Goal: Use online tool/utility: Utilize a website feature to perform a specific function

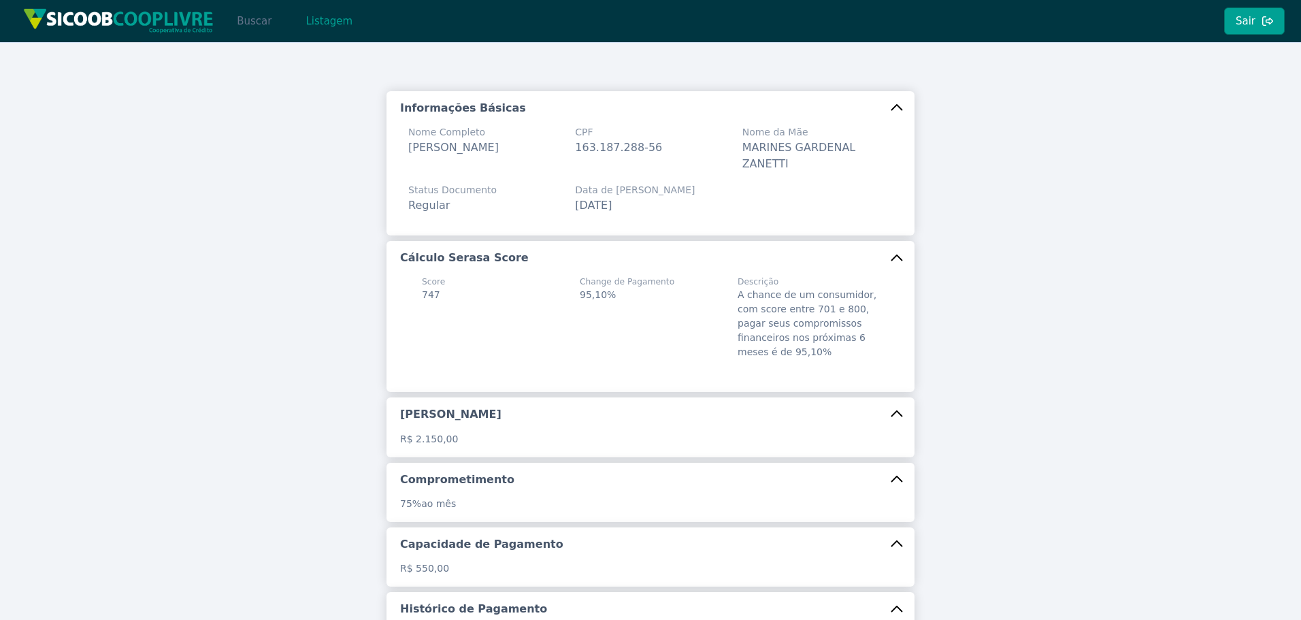
click at [265, 16] on button "Buscar" at bounding box center [254, 20] width 58 height 27
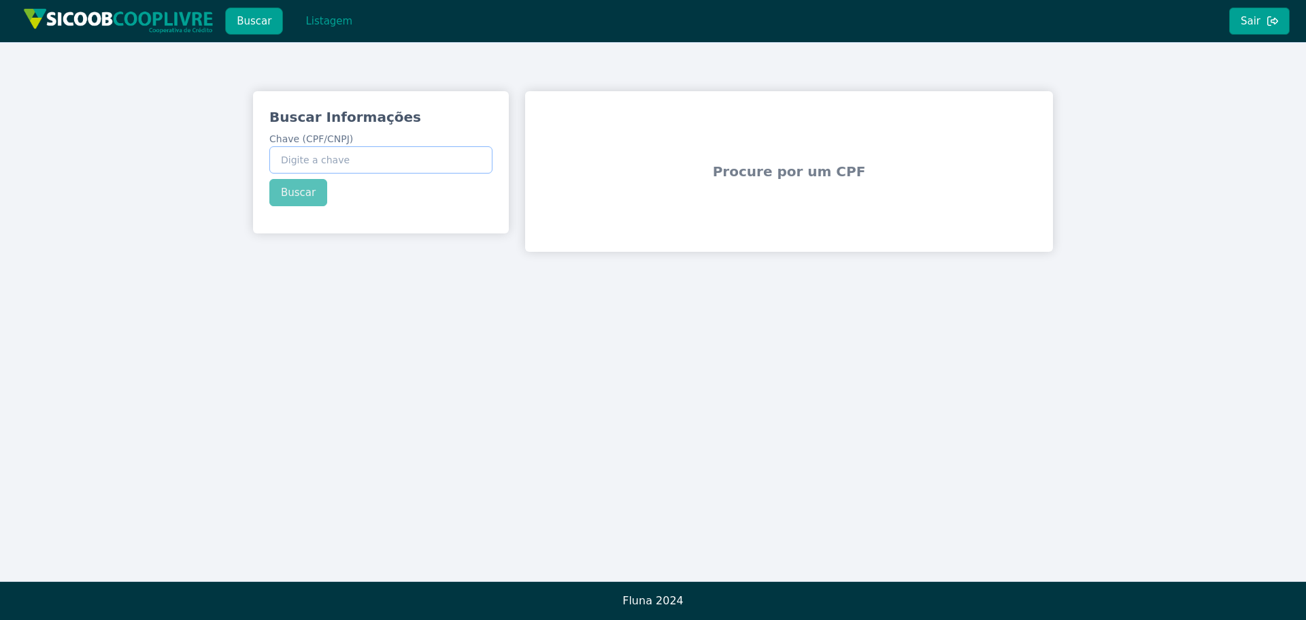
click at [377, 158] on input "Chave (CPF/CNPJ)" at bounding box center [380, 159] width 223 height 27
paste input "258.985.738-10"
type input "258.985.738-10"
click at [286, 193] on div "Buscar Informações Chave (CPF/CNPJ) 258.985.738-10 Buscar" at bounding box center [381, 156] width 256 height 131
click at [286, 193] on button "Buscar" at bounding box center [298, 192] width 58 height 27
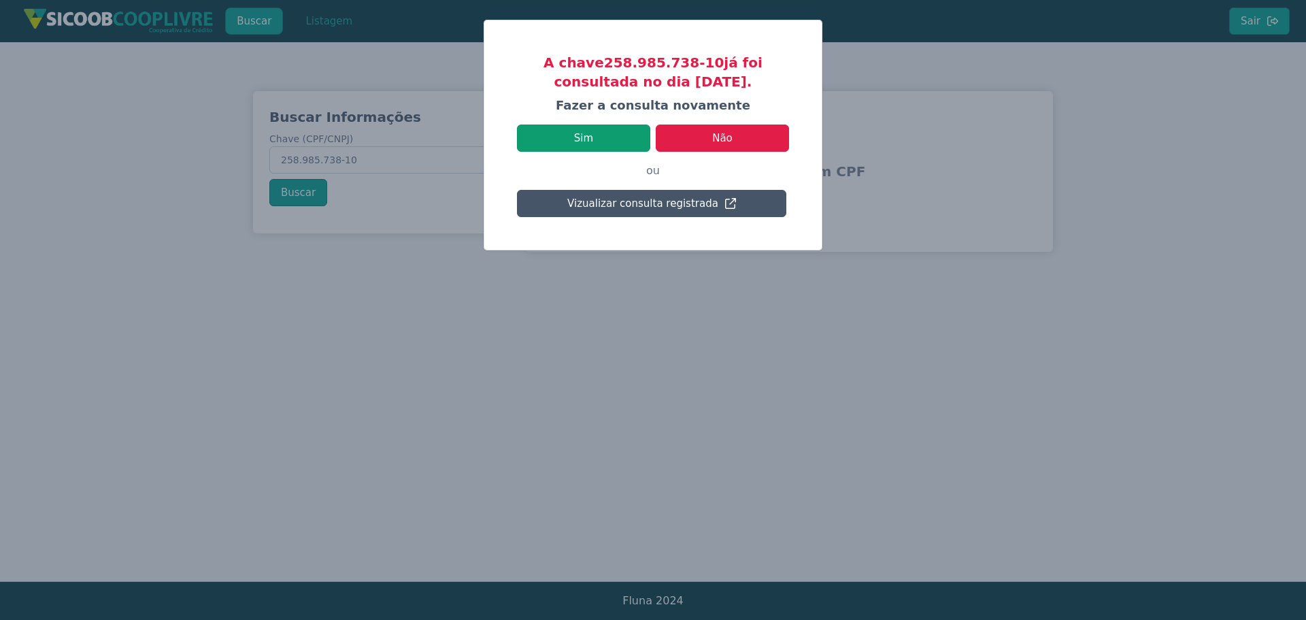
click at [605, 141] on button "Sim" at bounding box center [583, 137] width 133 height 27
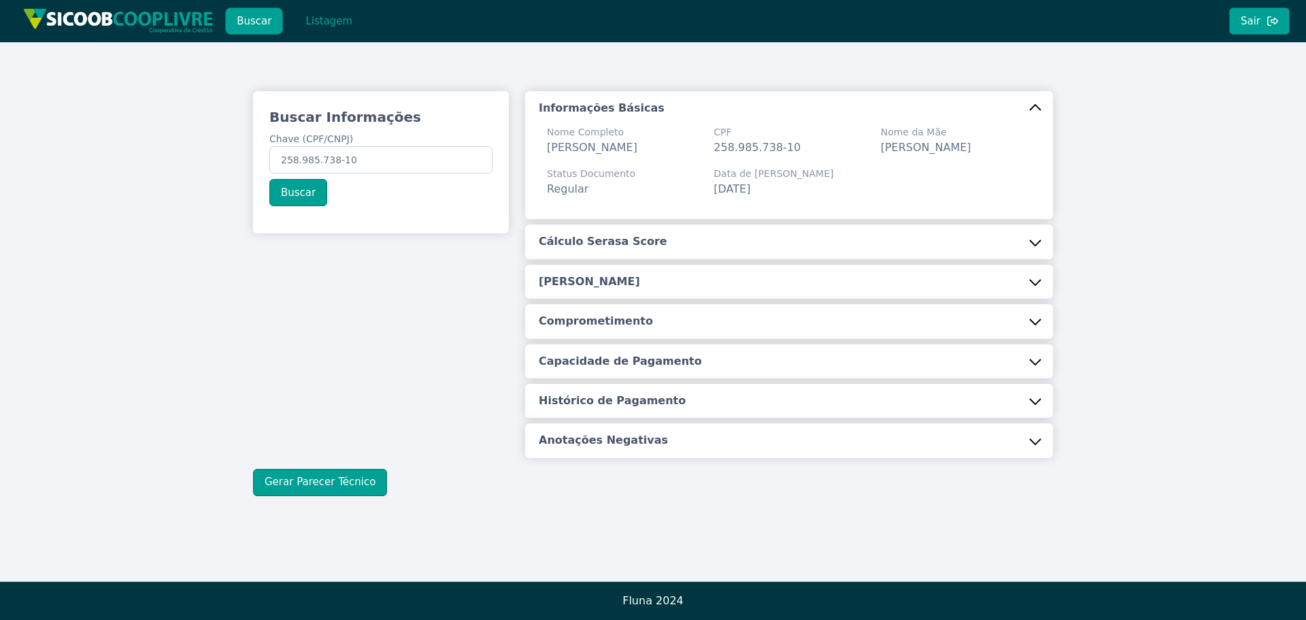
click at [592, 249] on h5 "Cálculo Serasa Score" at bounding box center [603, 241] width 129 height 15
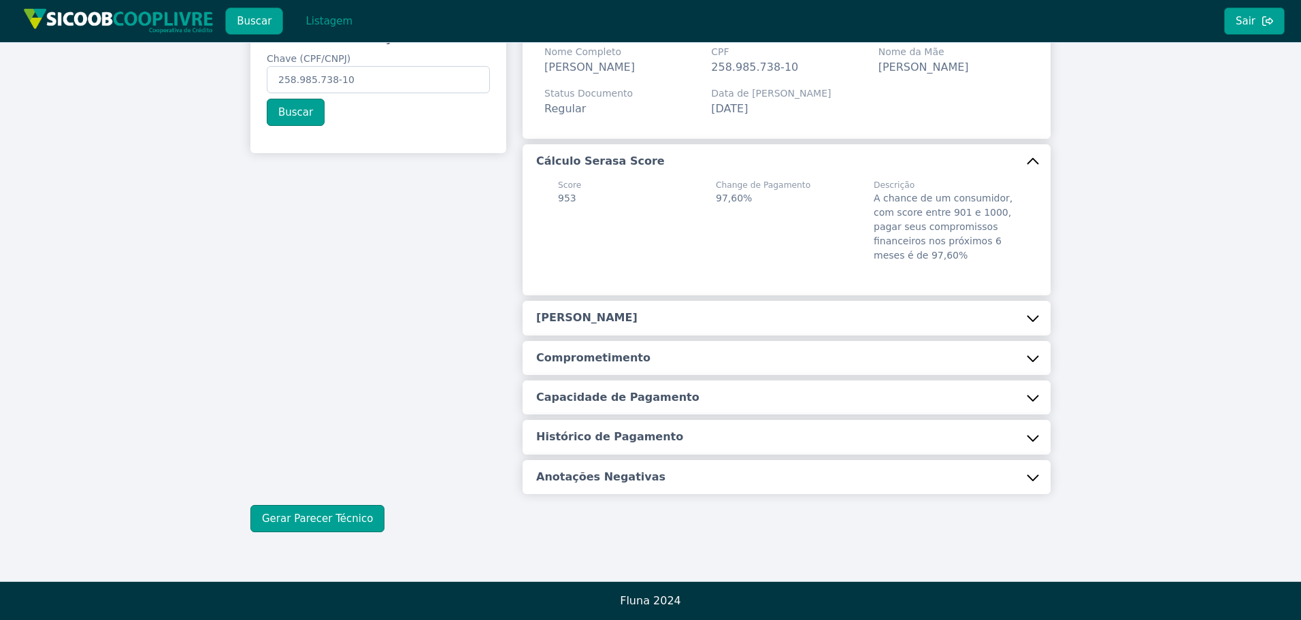
click at [572, 310] on button "[PERSON_NAME]" at bounding box center [786, 318] width 528 height 34
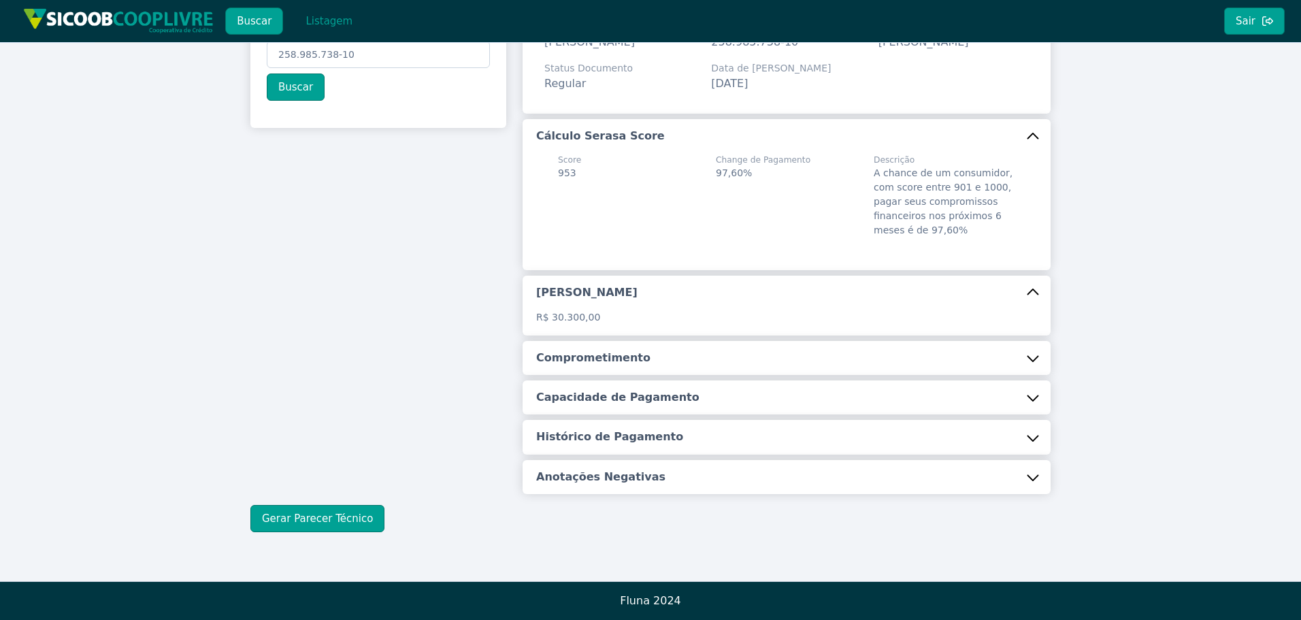
scroll to position [122, 0]
click at [568, 363] on h5 "Comprometimento" at bounding box center [593, 357] width 114 height 15
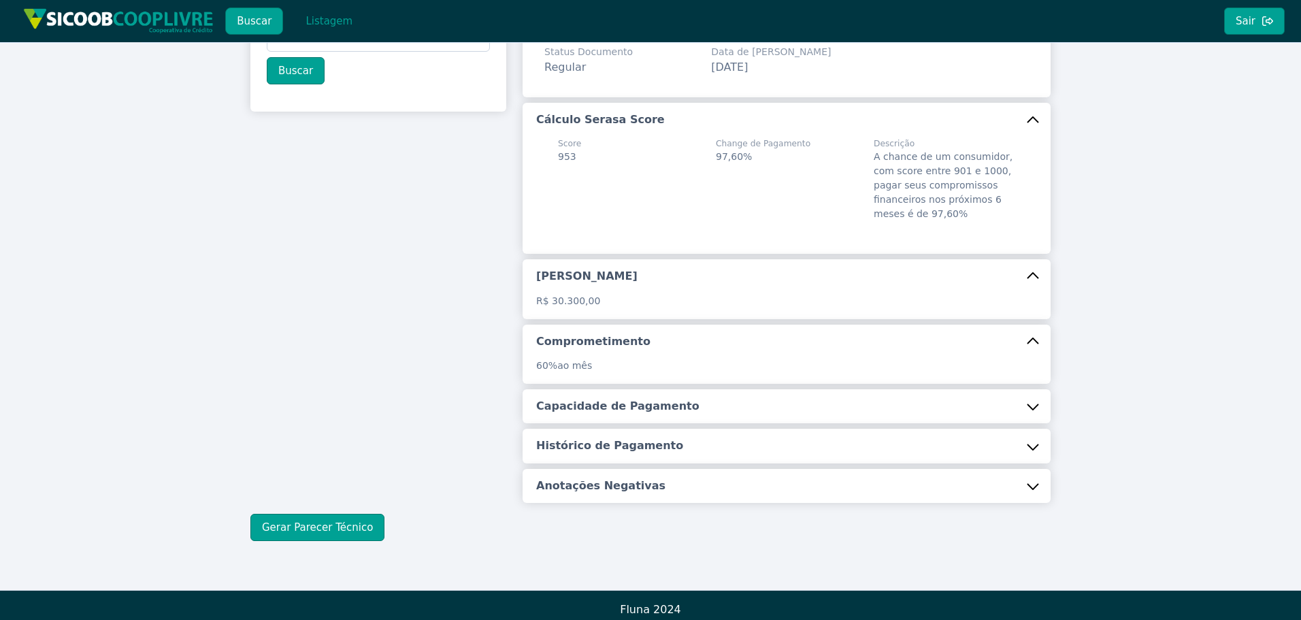
click at [578, 403] on div "Informações Básicas Nome Completo [PERSON_NAME] CPF 258.985.738-10 Nome da [PER…" at bounding box center [786, 235] width 528 height 533
click at [585, 410] on button "Capacidade de Pagamento" at bounding box center [786, 406] width 528 height 34
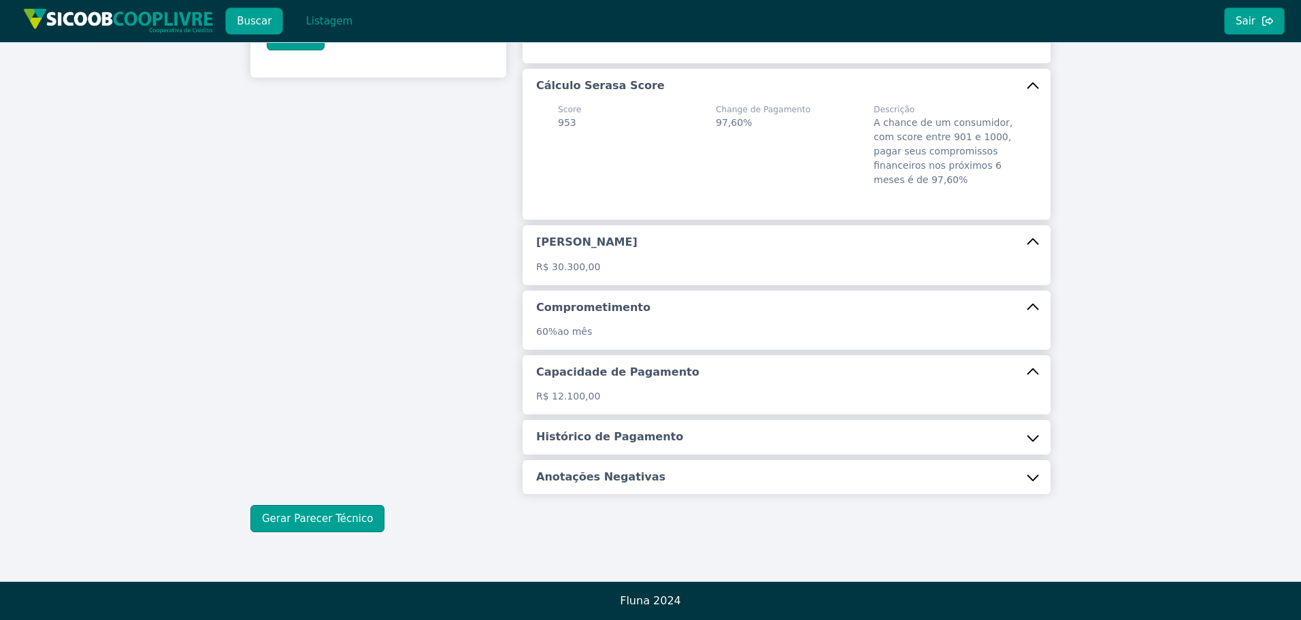
click at [578, 424] on button "Histórico de Pagamento" at bounding box center [786, 437] width 528 height 34
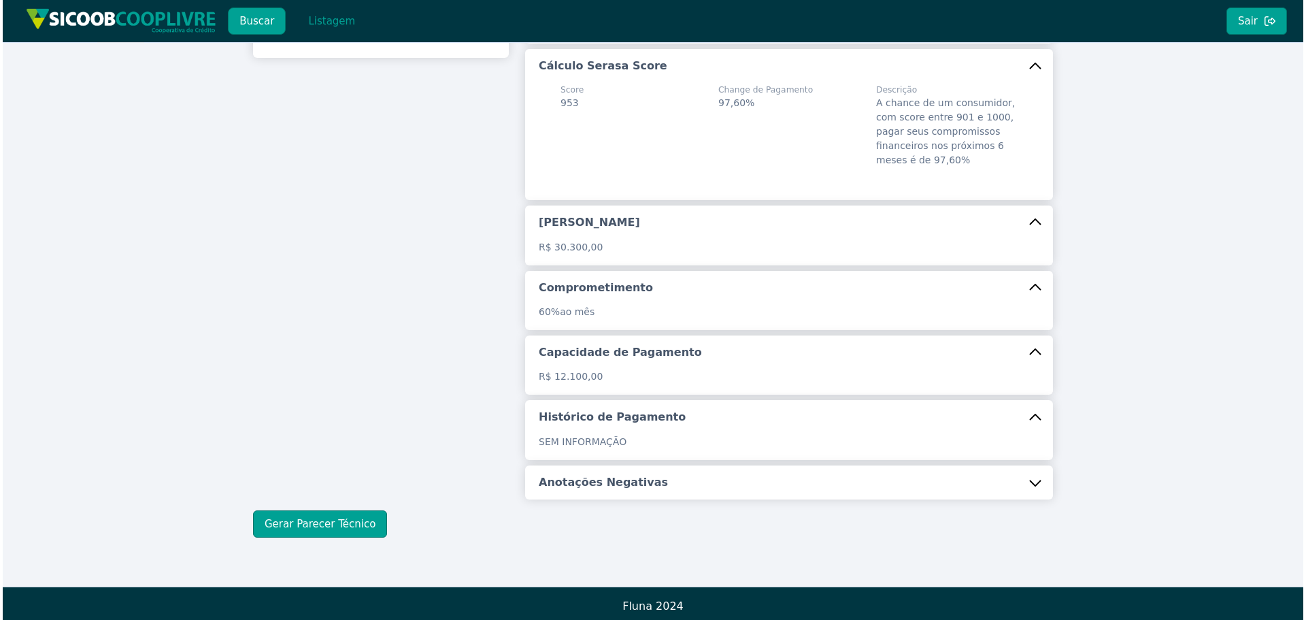
scroll to position [197, 0]
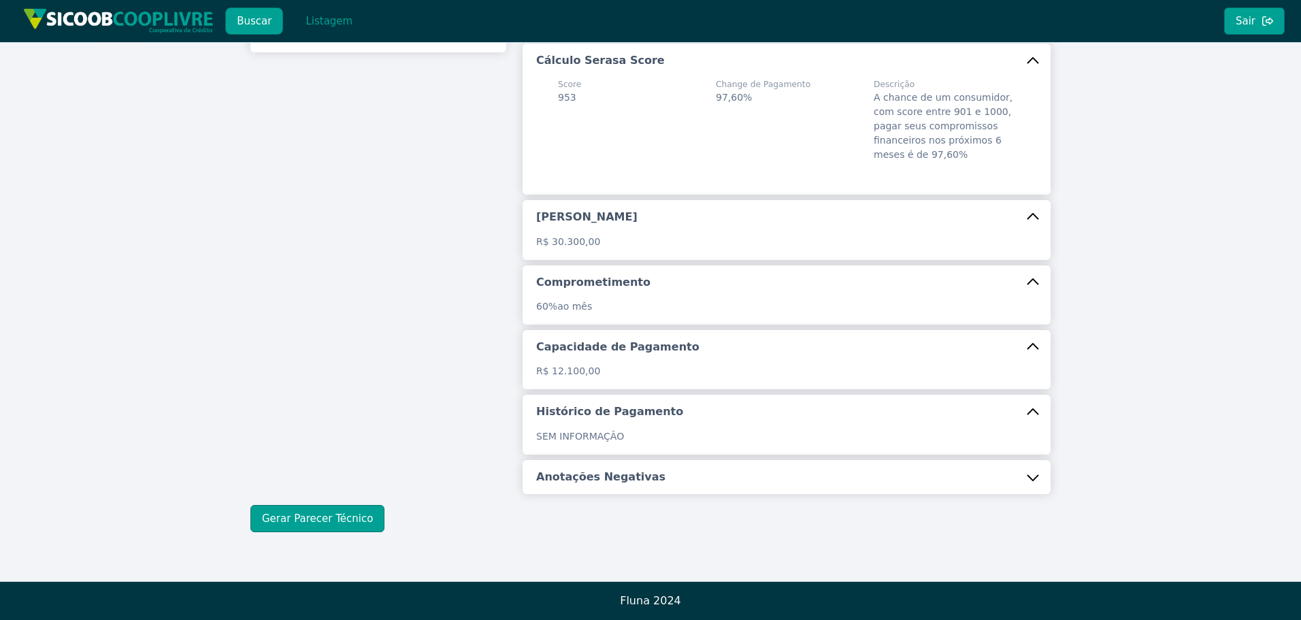
click at [586, 469] on h5 "Anotações Negativas" at bounding box center [600, 476] width 129 height 15
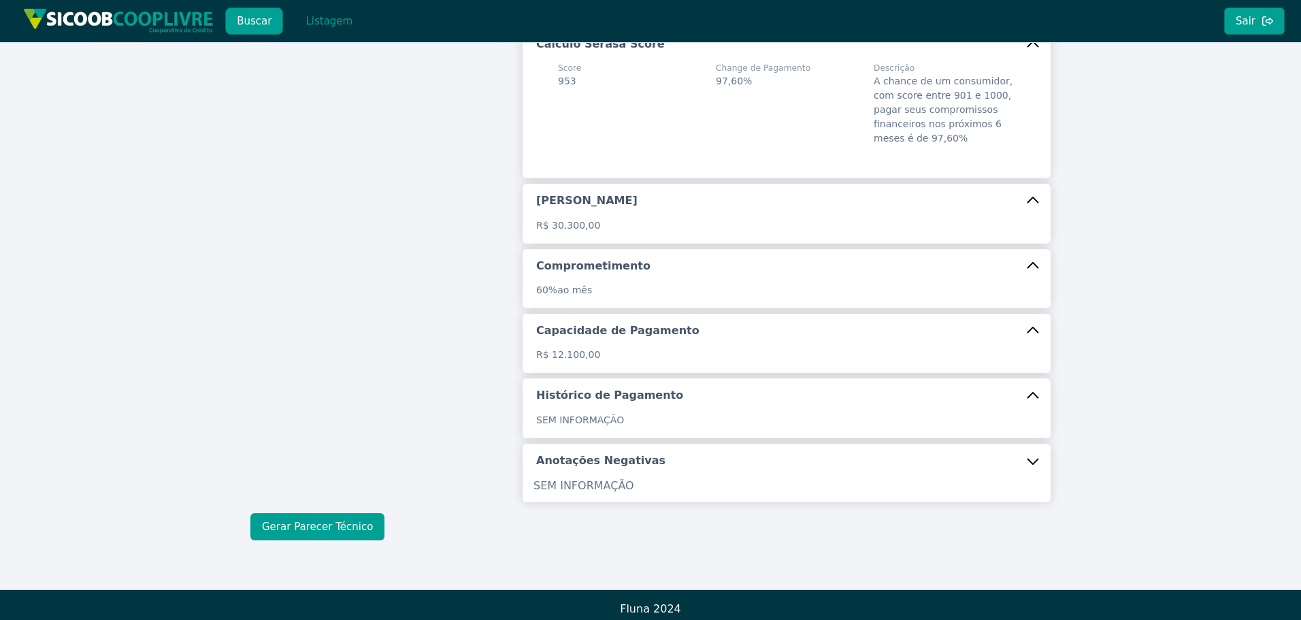
click at [305, 540] on button "Gerar Parecer Técnico" at bounding box center [317, 526] width 134 height 27
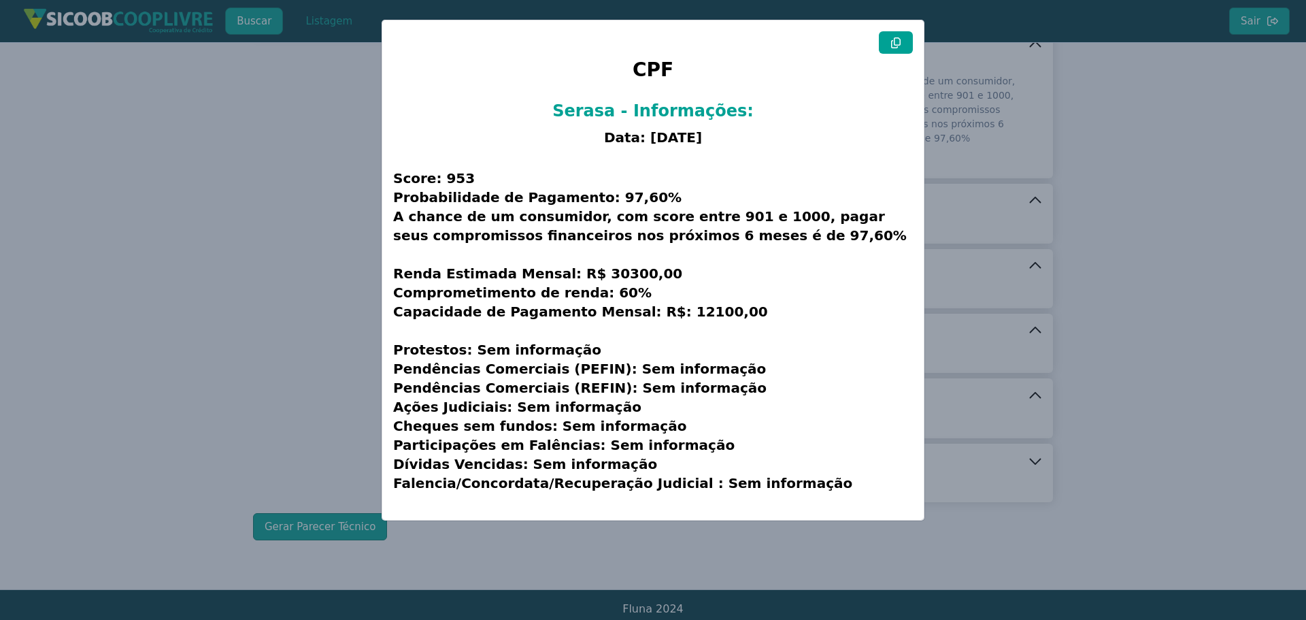
click at [889, 40] on button at bounding box center [896, 42] width 34 height 22
